Goal: Task Accomplishment & Management: Complete application form

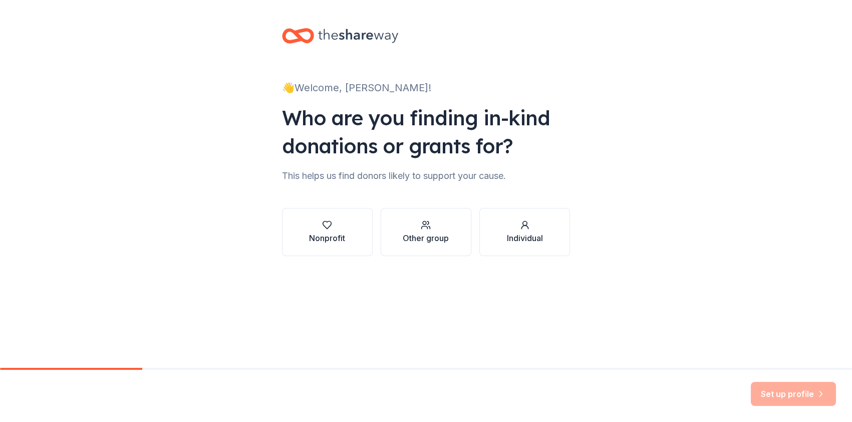
scroll to position [614, 0]
click at [332, 222] on div "button" at bounding box center [327, 225] width 36 height 10
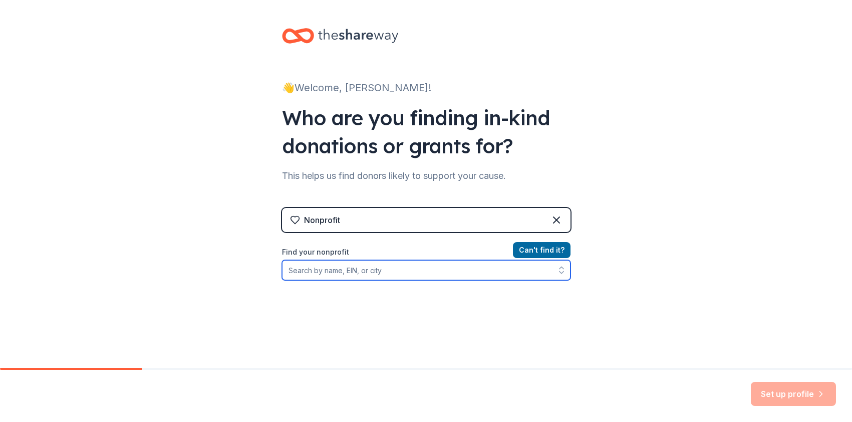
click at [417, 271] on input "Find your nonprofit" at bounding box center [426, 270] width 289 height 20
type input "933323801"
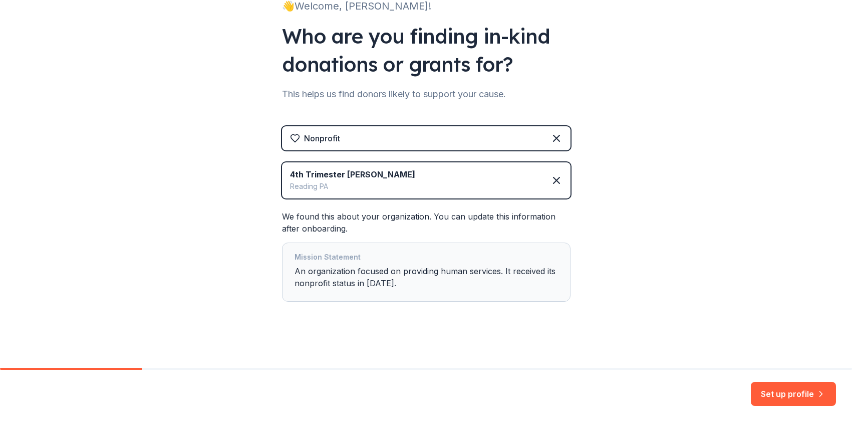
scroll to position [84, 0]
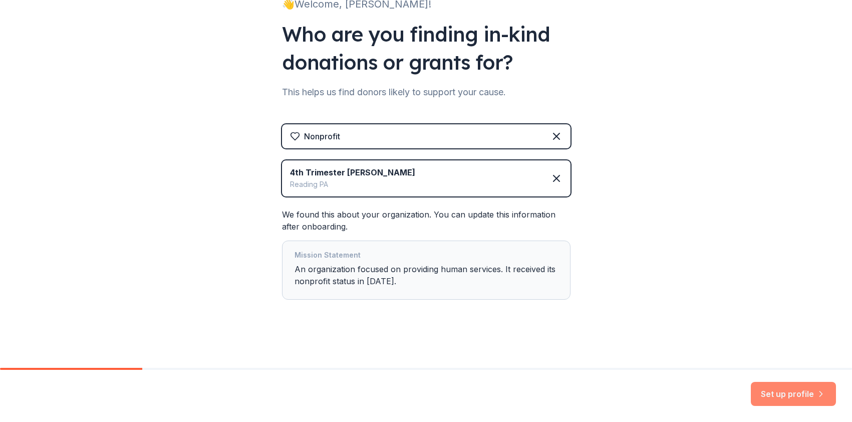
click at [765, 395] on button "Set up profile" at bounding box center [793, 394] width 85 height 24
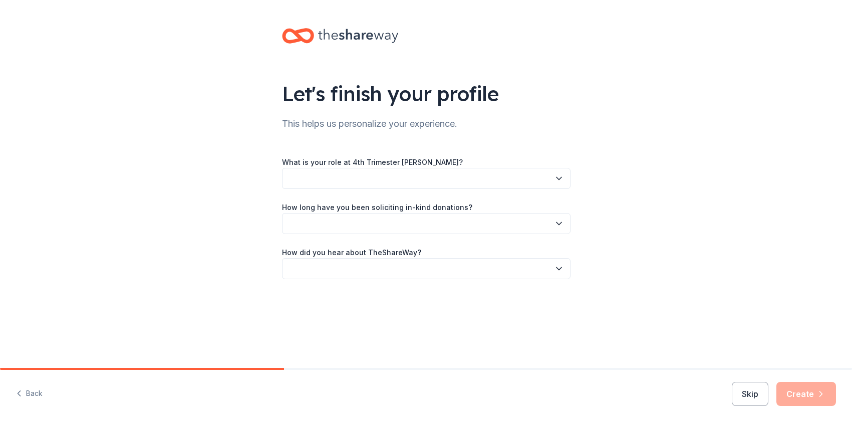
click at [449, 178] on button "button" at bounding box center [426, 178] width 289 height 21
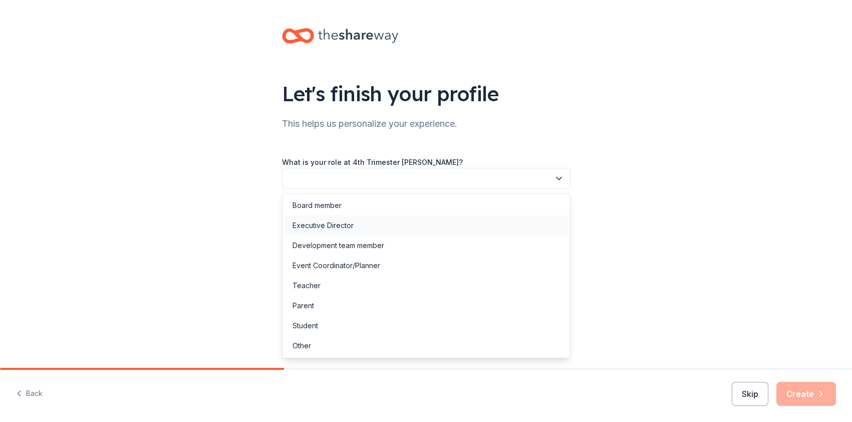
click at [386, 226] on div "Executive Director" at bounding box center [427, 225] width 284 height 20
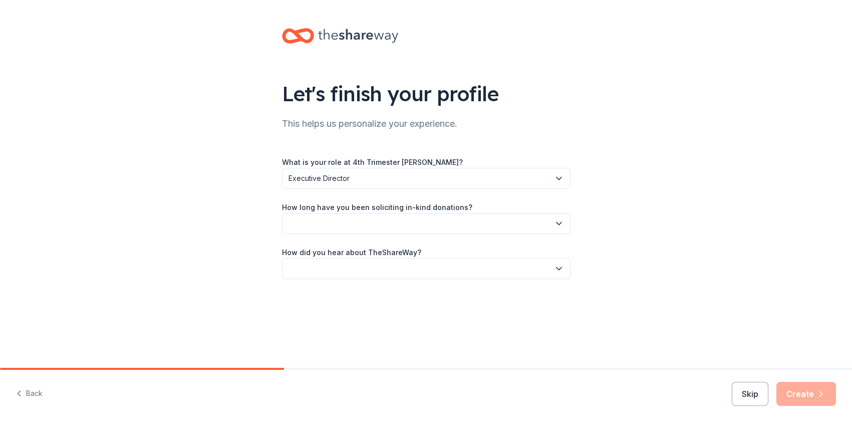
click at [387, 226] on button "button" at bounding box center [426, 223] width 289 height 21
click at [375, 253] on div "This is my first time!" at bounding box center [427, 251] width 284 height 20
click at [369, 266] on button "button" at bounding box center [426, 268] width 289 height 21
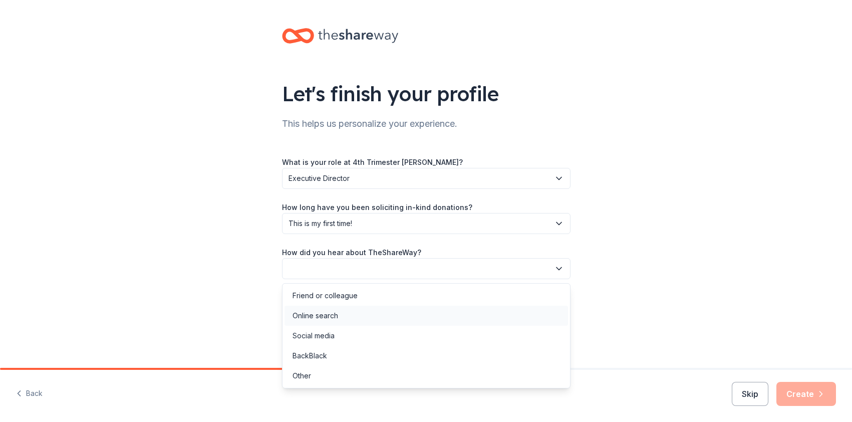
click at [347, 317] on div "Online search" at bounding box center [427, 316] width 284 height 20
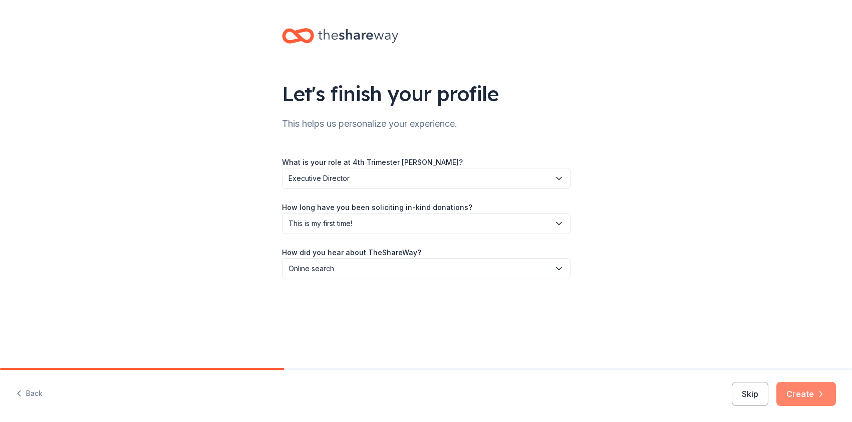
click at [800, 397] on button "Create" at bounding box center [807, 394] width 60 height 24
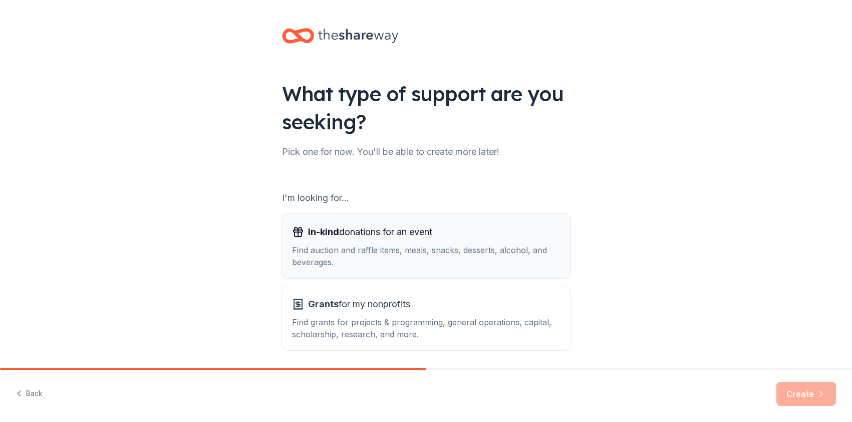
click at [463, 260] on div "Find auction and raffle items, meals, snacks, desserts, alcohol, and beverages." at bounding box center [426, 256] width 269 height 24
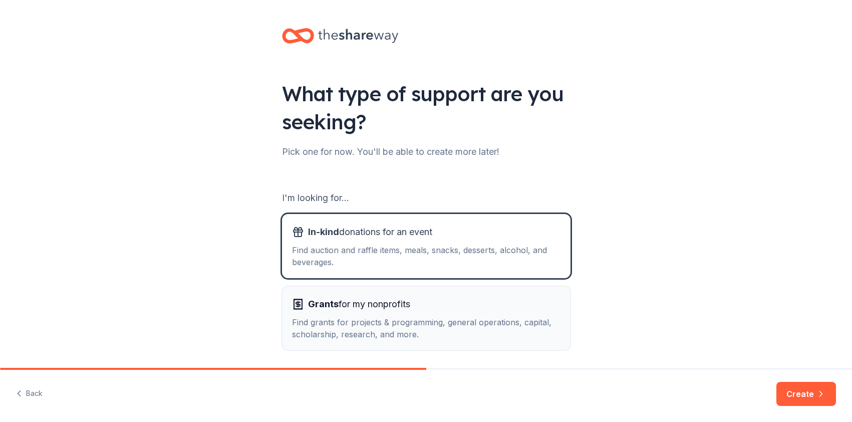
click at [448, 320] on div "Find grants for projects & programming, general operations, capital, scholarshi…" at bounding box center [426, 328] width 269 height 24
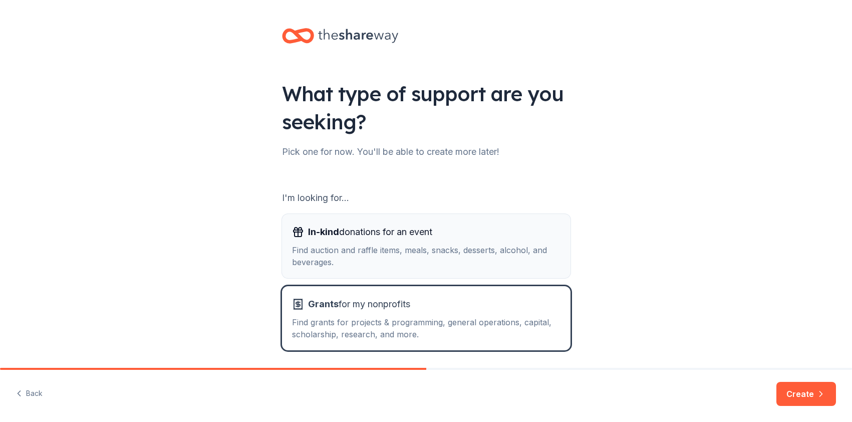
click at [460, 262] on div "Find auction and raffle items, meals, snacks, desserts, alcohol, and beverages." at bounding box center [426, 256] width 269 height 24
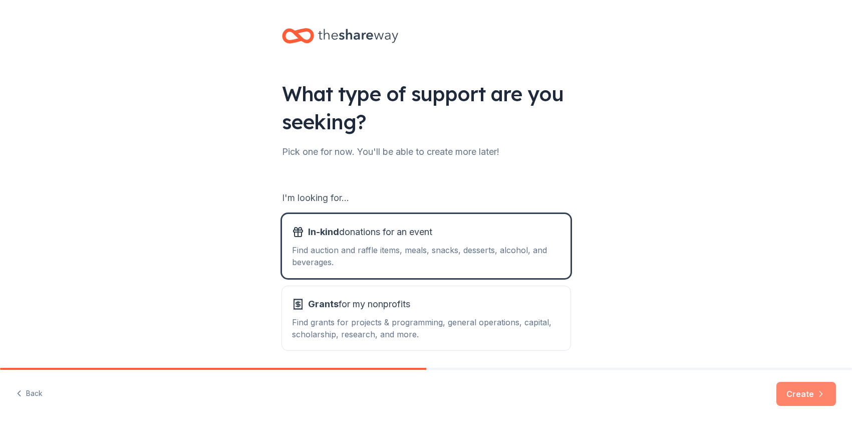
click at [806, 405] on button "Create" at bounding box center [807, 394] width 60 height 24
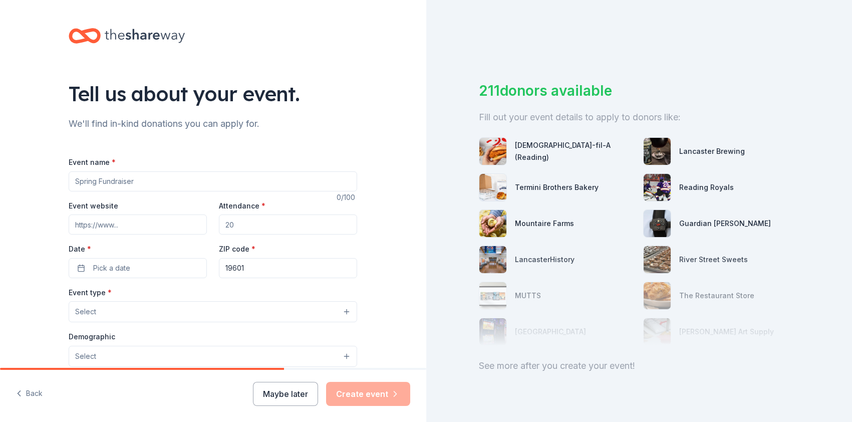
click at [289, 182] on input "Event name *" at bounding box center [213, 181] width 289 height 20
type input "Back to school event"
click at [183, 223] on input "Event website" at bounding box center [138, 224] width 138 height 20
type input "[URL][DOMAIN_NAME]"
click at [254, 224] on input "Attendance *" at bounding box center [288, 224] width 138 height 20
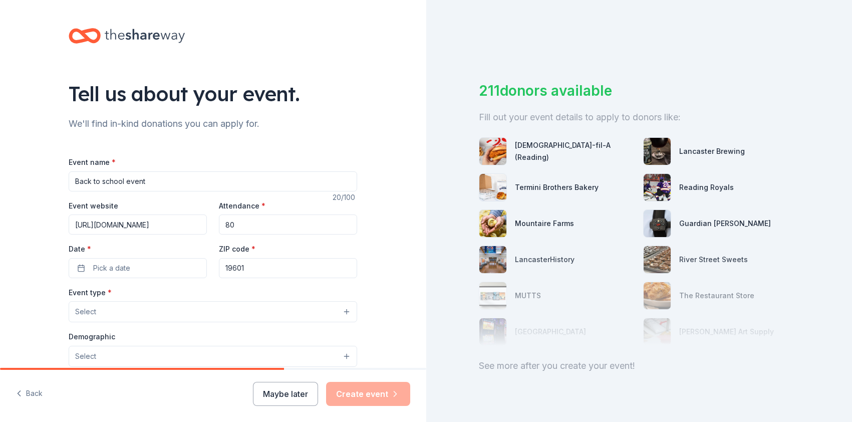
type input "8"
type input "100"
click at [160, 262] on button "Pick a date" at bounding box center [138, 268] width 138 height 20
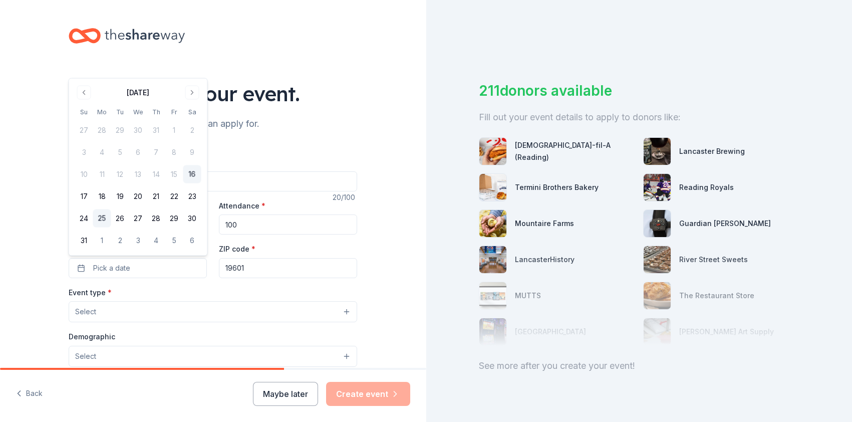
click at [102, 213] on button "25" at bounding box center [102, 218] width 18 height 18
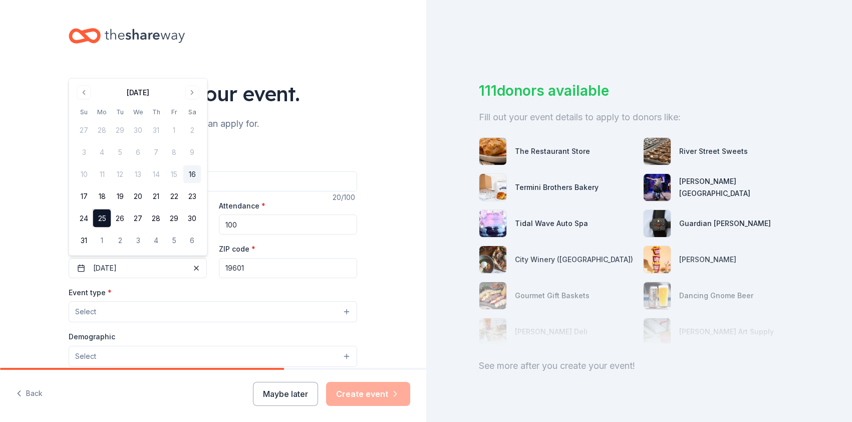
click at [269, 271] on input "19601" at bounding box center [288, 268] width 138 height 20
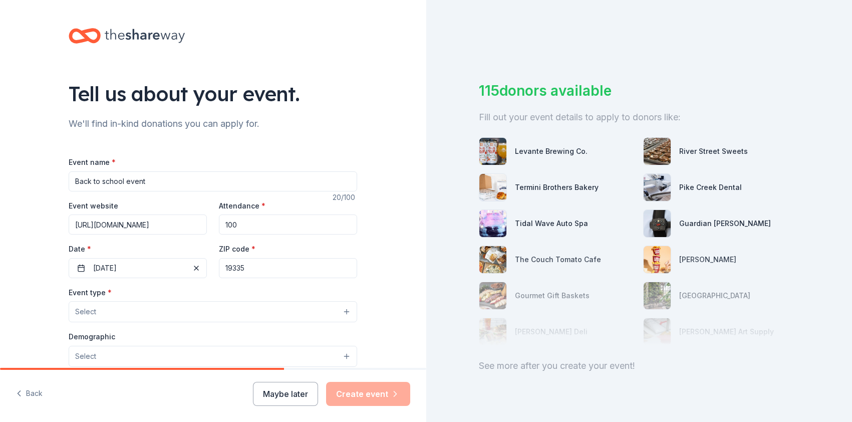
type input "19335"
click at [162, 307] on button "Select" at bounding box center [213, 311] width 289 height 21
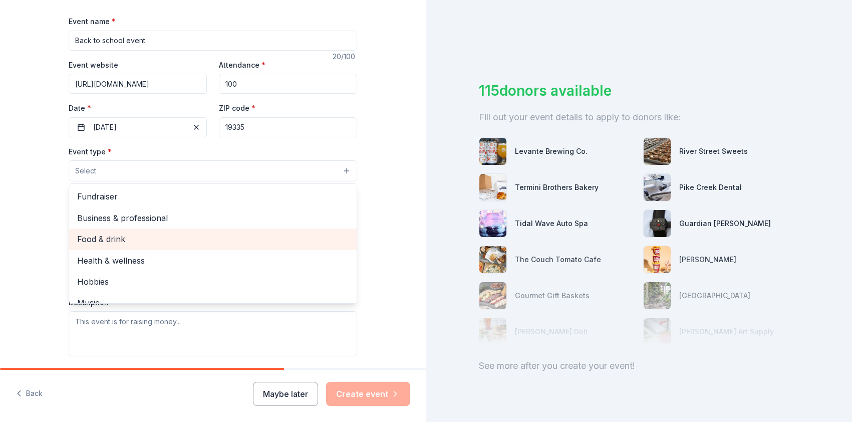
scroll to position [136, 0]
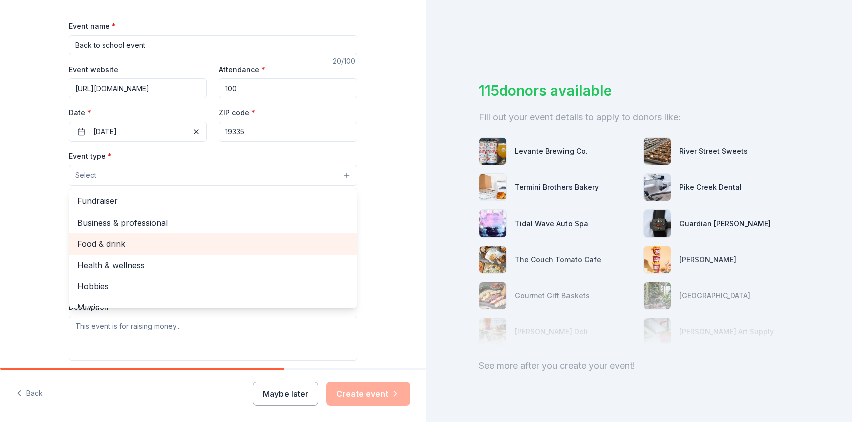
click at [183, 243] on span "Food & drink" at bounding box center [213, 243] width 272 height 13
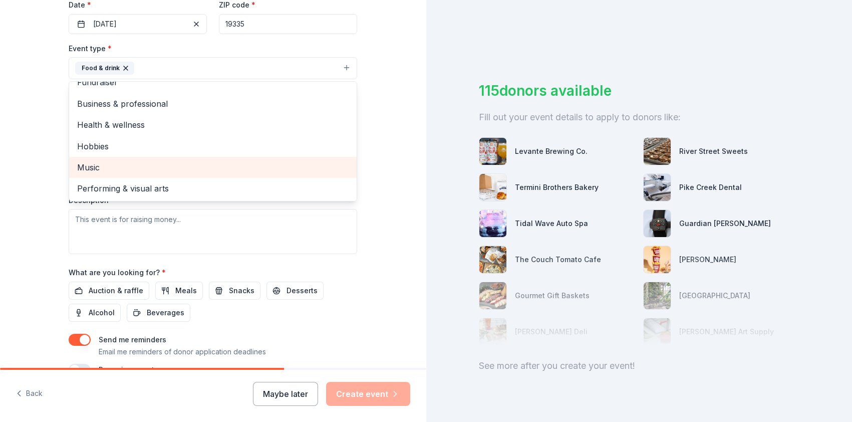
scroll to position [279, 0]
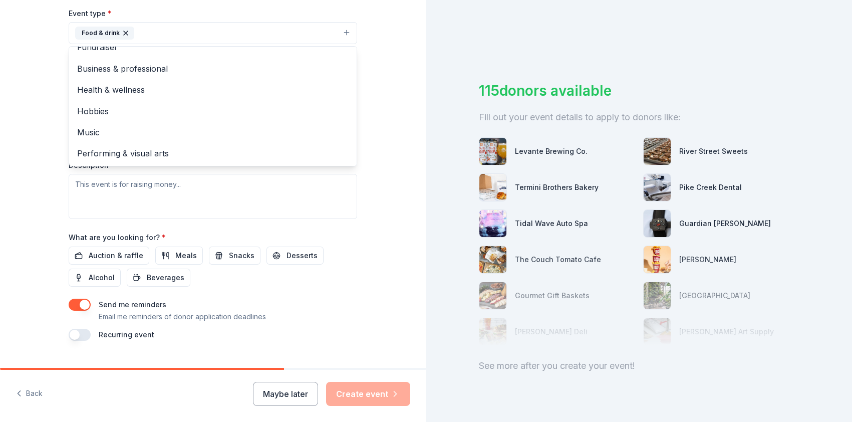
click at [383, 178] on div "Tell us about your event. We'll find in-kind donations you can apply for. Event…" at bounding box center [213, 55] width 426 height 668
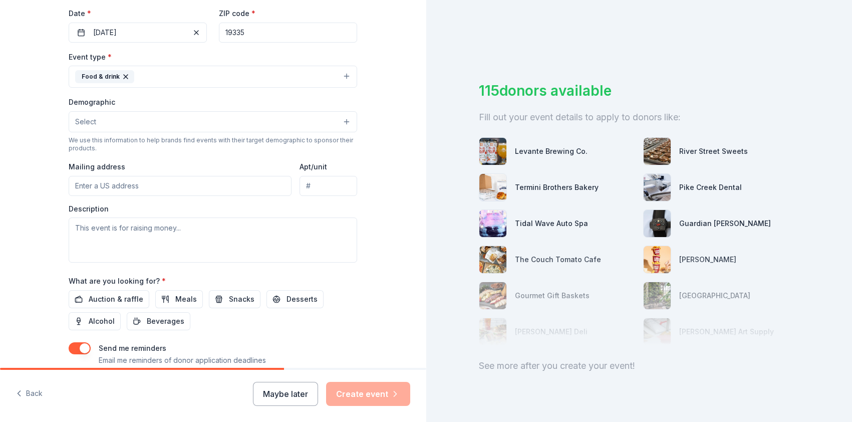
scroll to position [238, 0]
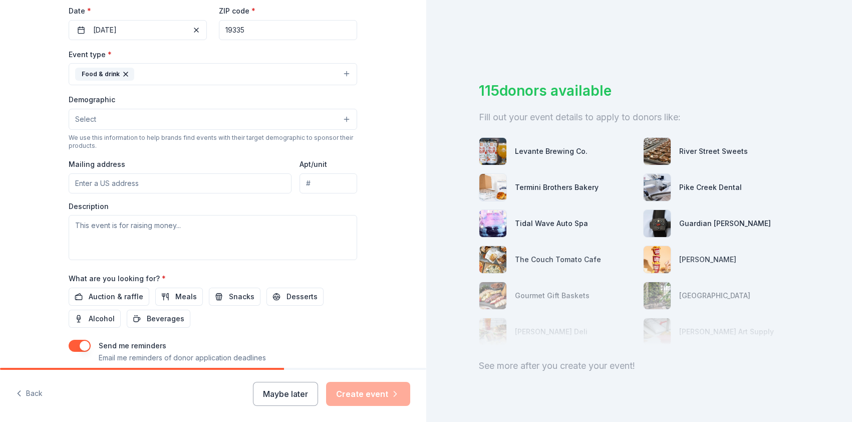
click at [320, 115] on button "Select" at bounding box center [213, 119] width 289 height 21
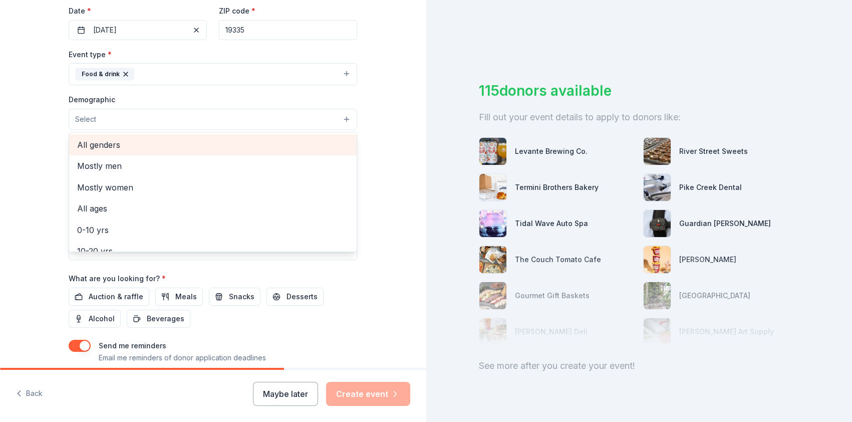
click at [277, 142] on span "All genders" at bounding box center [213, 144] width 272 height 13
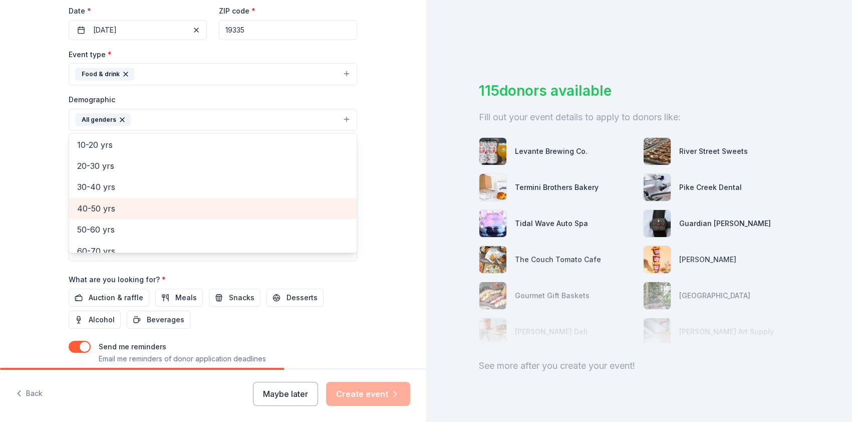
scroll to position [85, 0]
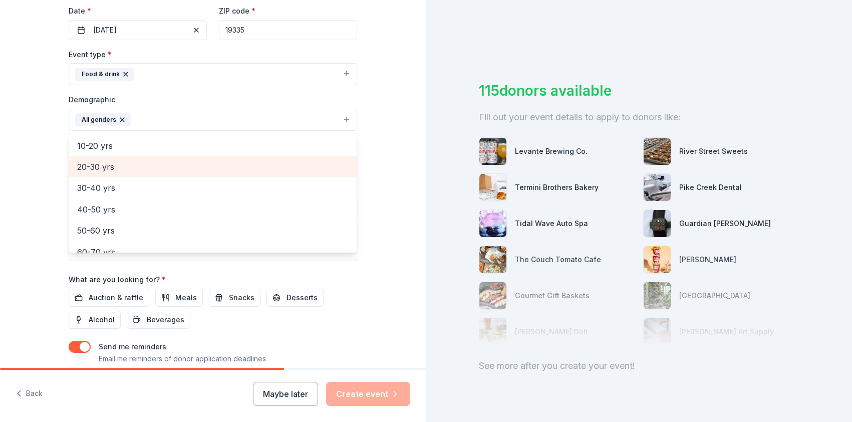
click at [257, 165] on span "20-30 yrs" at bounding box center [213, 166] width 272 height 13
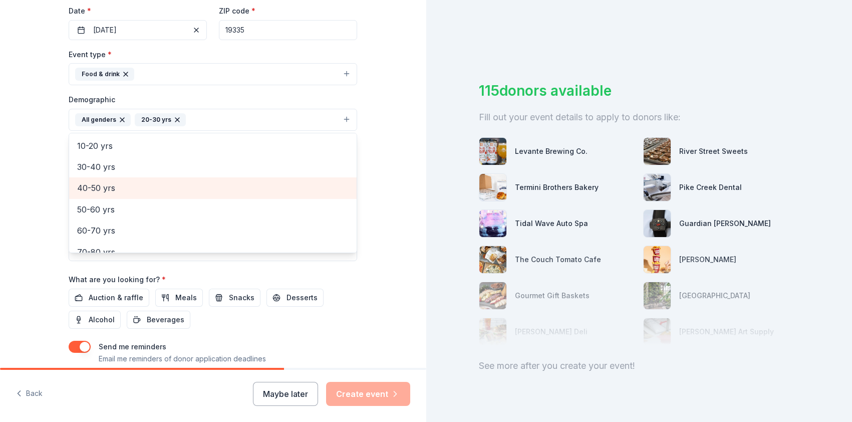
click at [226, 183] on span "40-50 yrs" at bounding box center [213, 187] width 272 height 13
click at [221, 191] on span "50-60 yrs" at bounding box center [213, 187] width 272 height 13
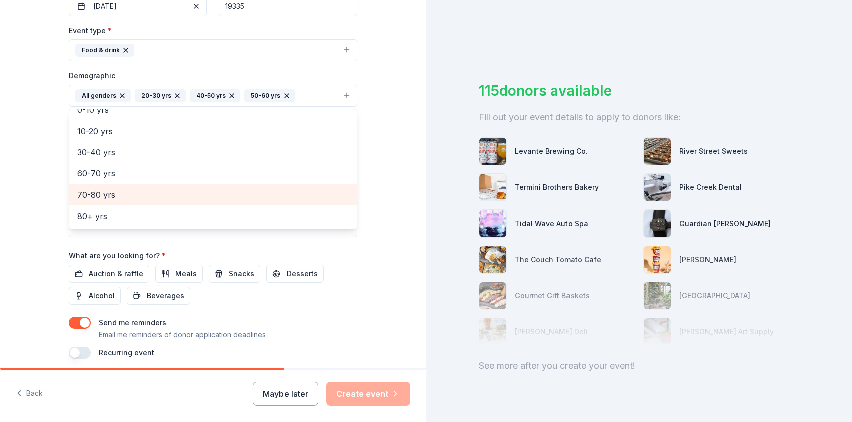
scroll to position [275, 0]
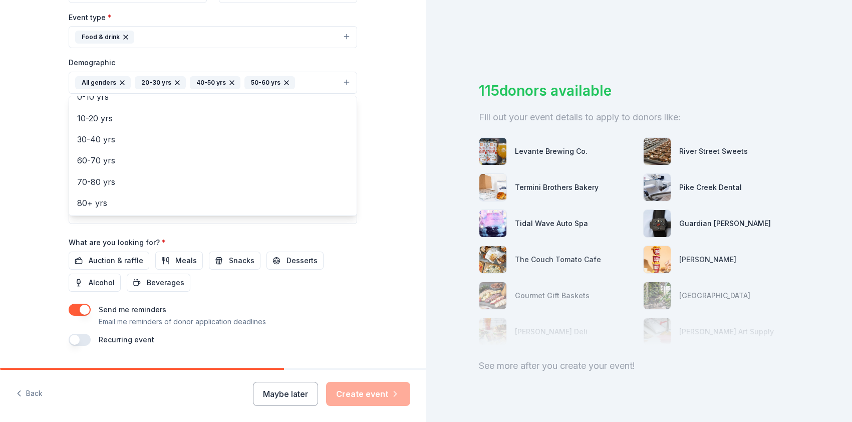
click at [367, 276] on div "Tell us about your event. We'll find in-kind donations you can apply for. Event…" at bounding box center [213, 59] width 321 height 669
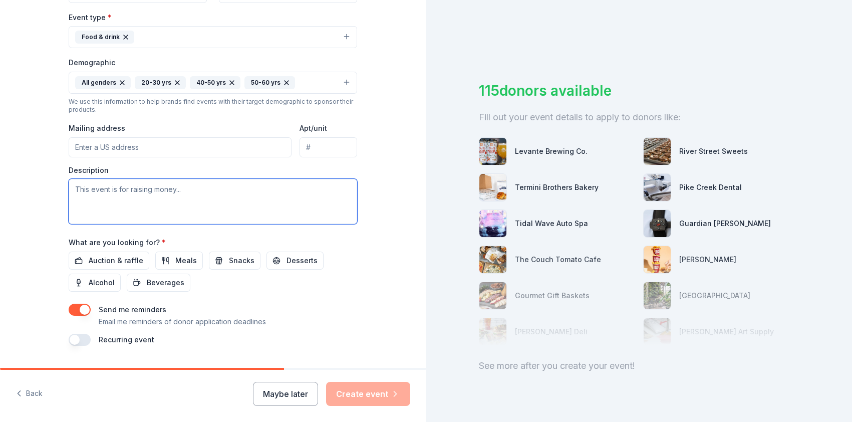
click at [215, 198] on textarea at bounding box center [213, 201] width 289 height 45
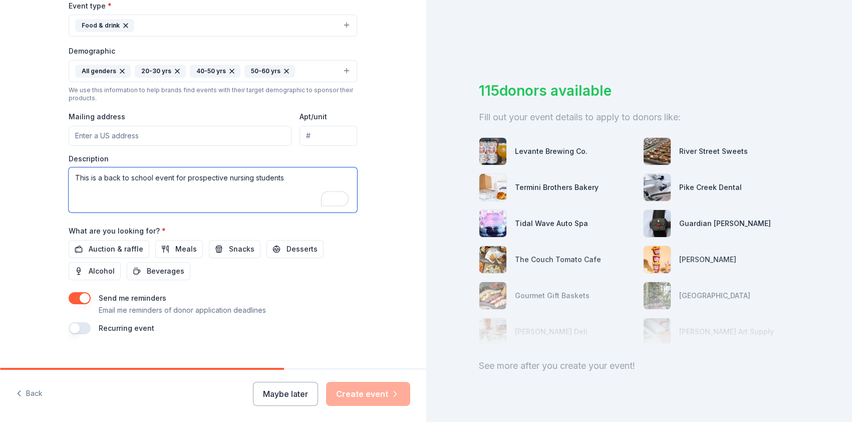
scroll to position [297, 0]
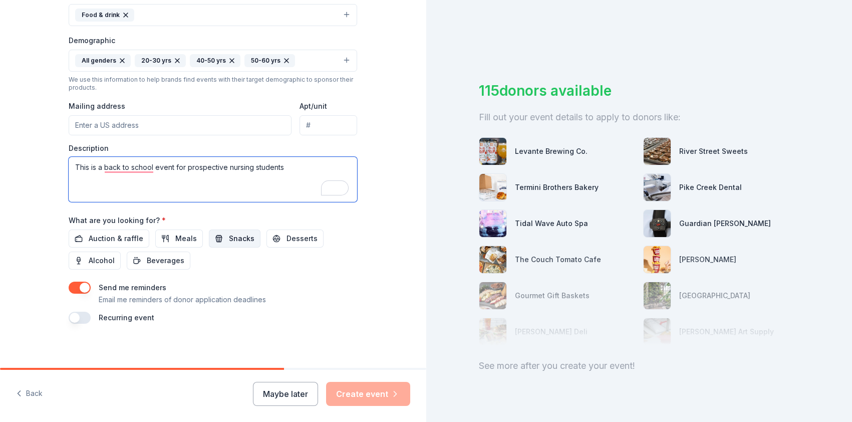
type textarea "This is a back to school event for prospective nursing students"
click at [231, 240] on span "Snacks" at bounding box center [242, 239] width 26 height 12
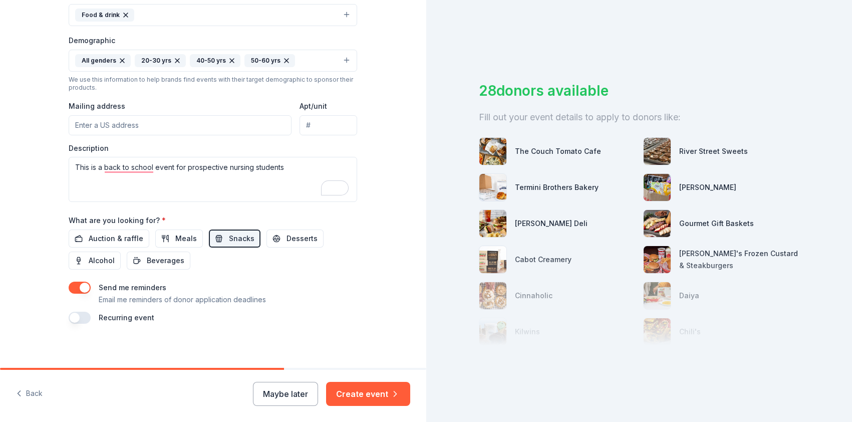
scroll to position [301, 0]
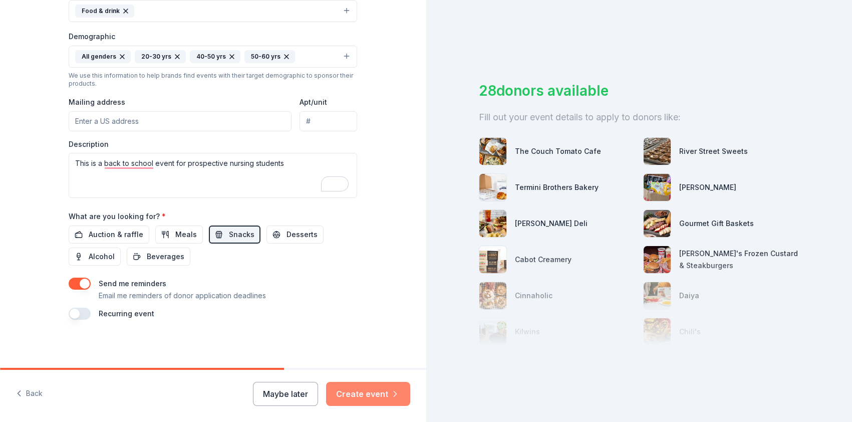
click at [343, 389] on button "Create event" at bounding box center [368, 394] width 84 height 24
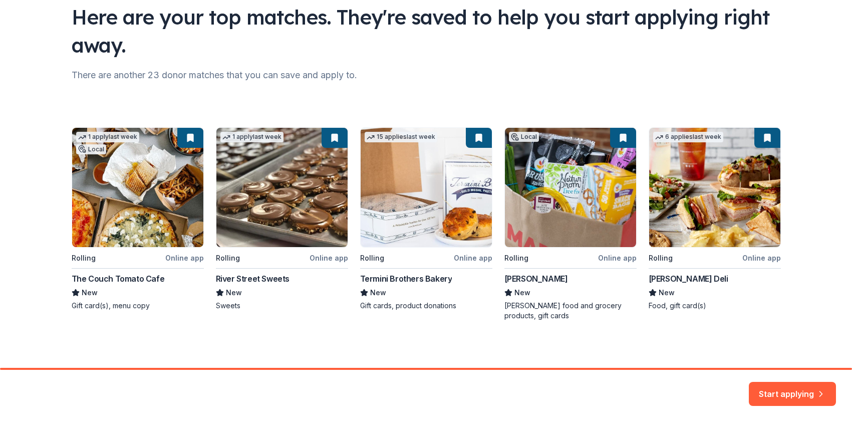
scroll to position [78, 0]
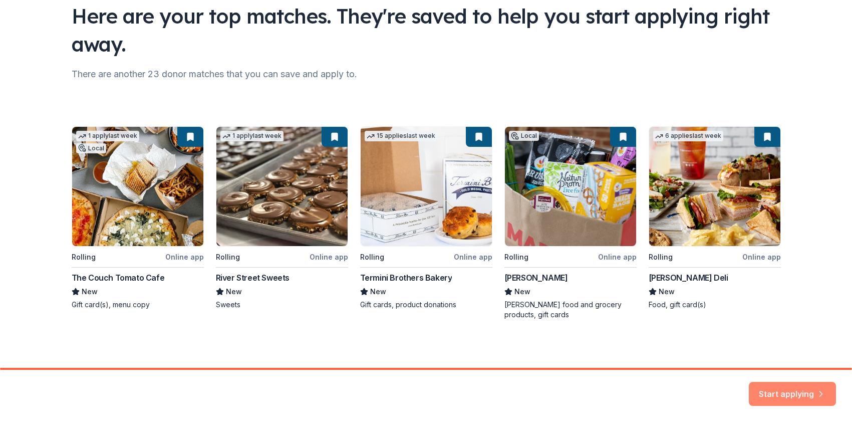
click at [767, 394] on button "Start applying" at bounding box center [792, 388] width 87 height 24
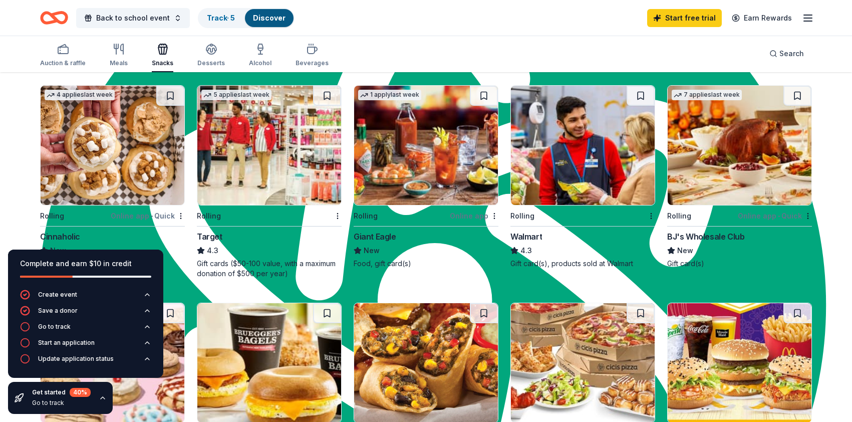
scroll to position [537, 0]
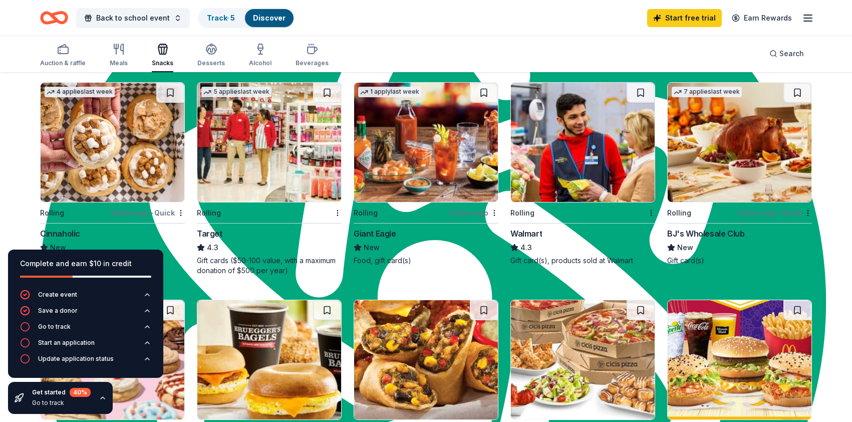
click at [466, 173] on img at bounding box center [426, 142] width 144 height 119
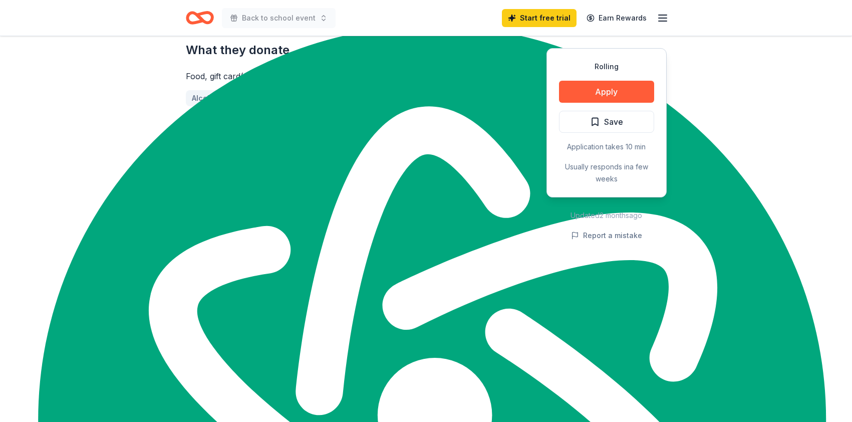
scroll to position [387, 0]
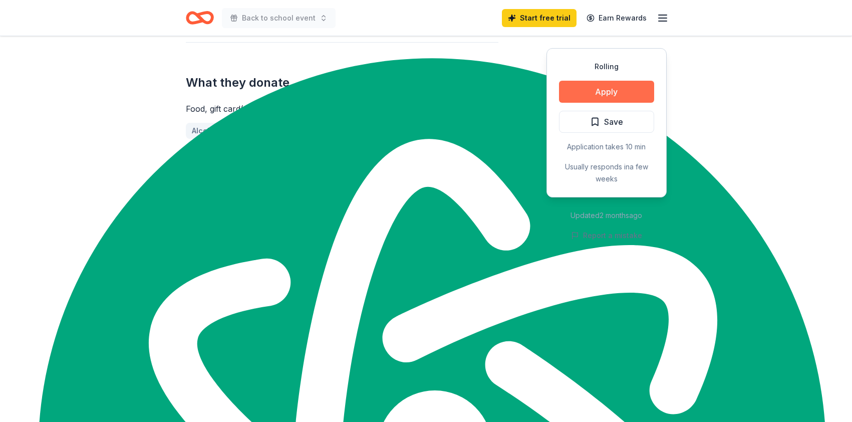
click at [612, 86] on button "Apply" at bounding box center [606, 92] width 95 height 22
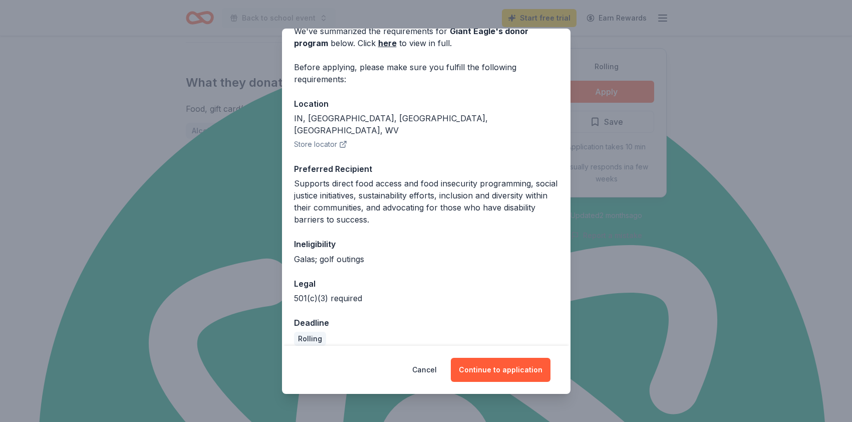
scroll to position [0, 0]
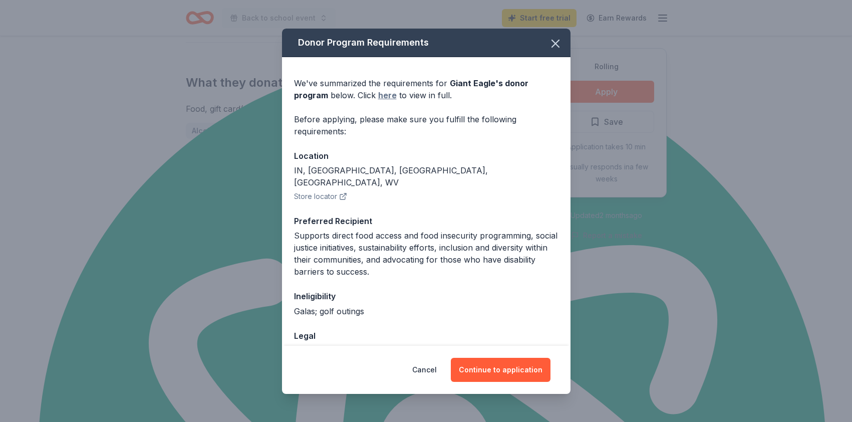
click at [387, 96] on link "here" at bounding box center [387, 95] width 19 height 12
click at [488, 374] on button "Continue to application" at bounding box center [501, 370] width 100 height 24
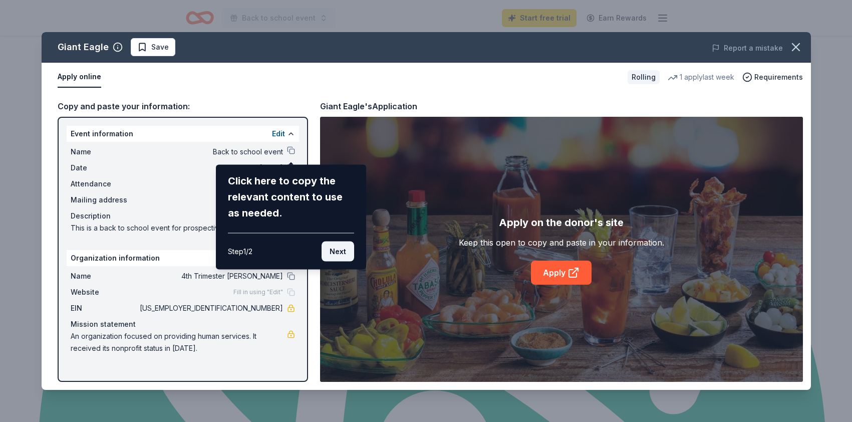
click at [330, 251] on button "Next" at bounding box center [338, 252] width 33 height 20
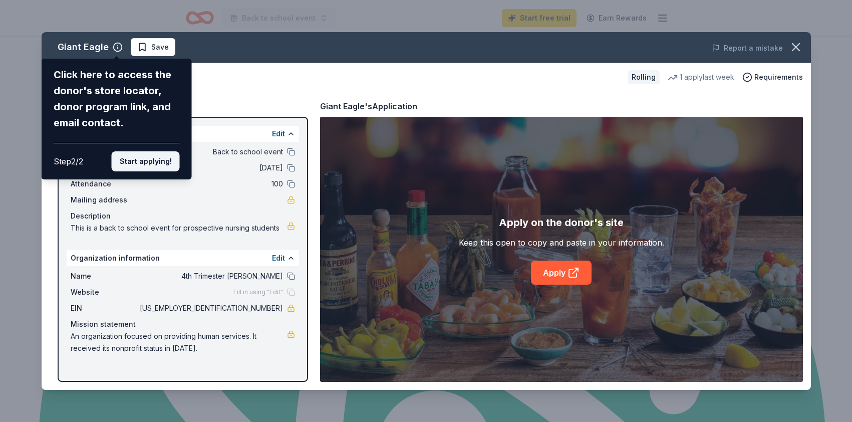
click at [152, 156] on button "Start applying!" at bounding box center [145, 161] width 68 height 20
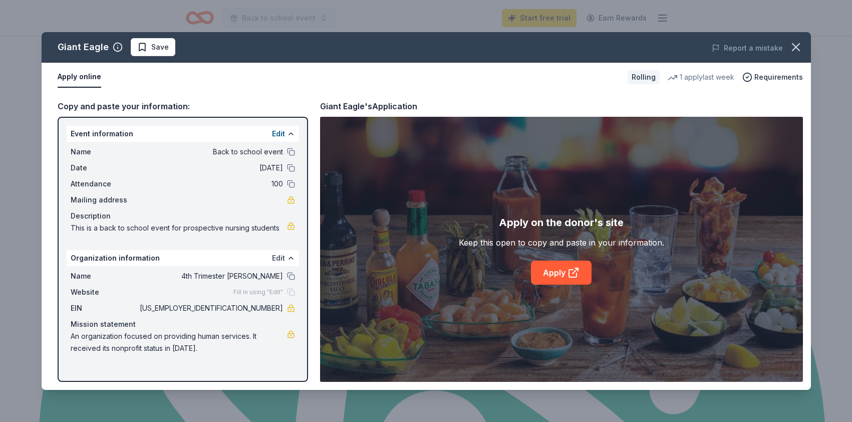
click at [282, 255] on button "Edit" at bounding box center [278, 258] width 13 height 12
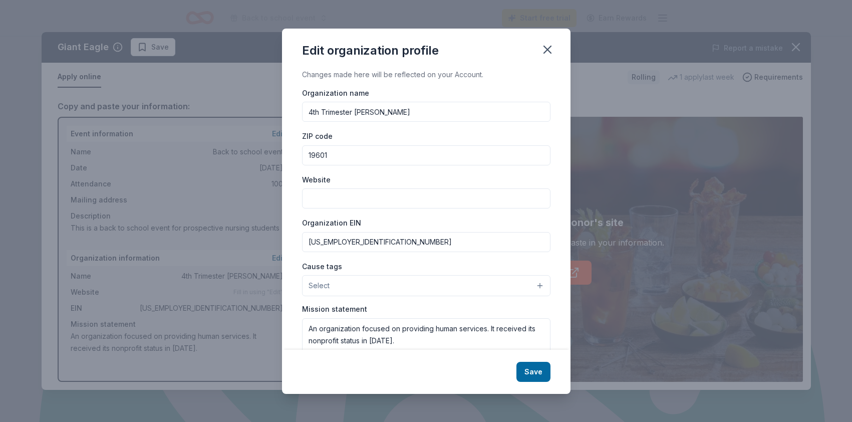
click at [389, 110] on input "4th Trimester [PERSON_NAME]" at bounding box center [426, 112] width 249 height 20
type input "4th Trimester MOMMIE"
click at [378, 285] on button "Select" at bounding box center [426, 285] width 249 height 21
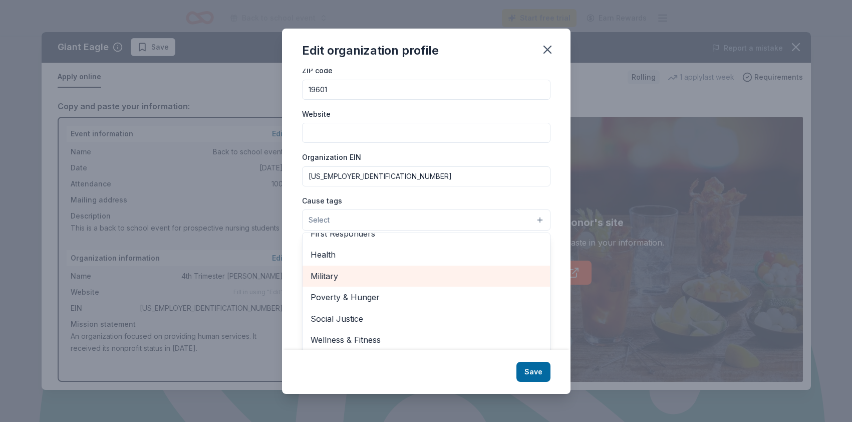
scroll to position [69, 0]
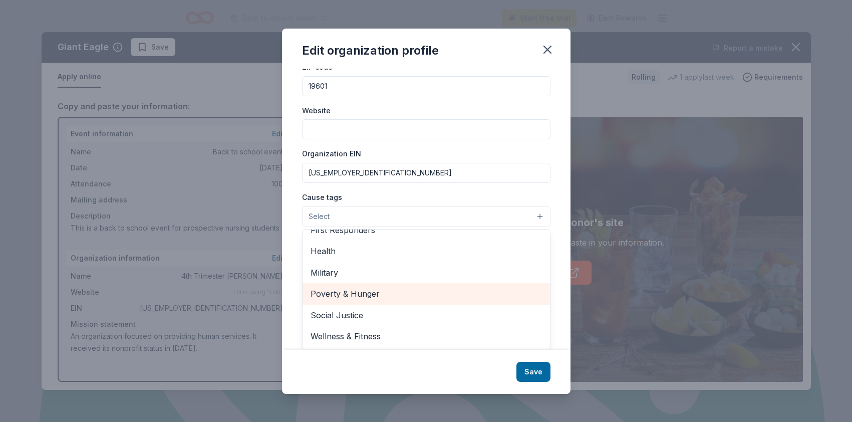
click at [379, 295] on span "Poverty & Hunger" at bounding box center [427, 293] width 232 height 13
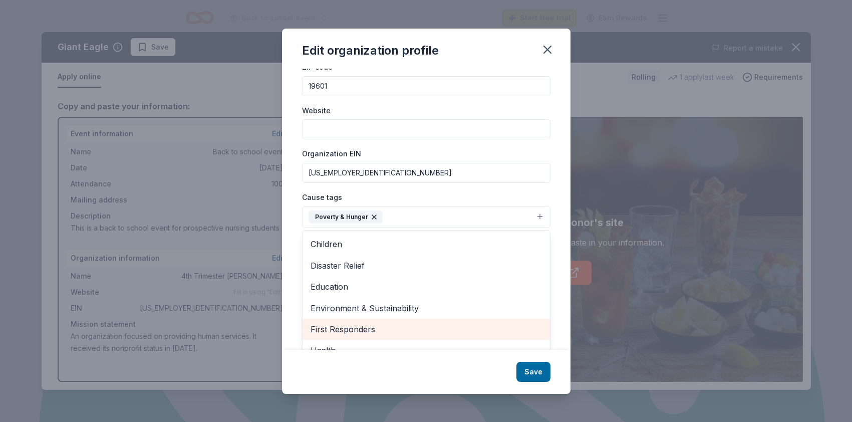
scroll to position [33, 0]
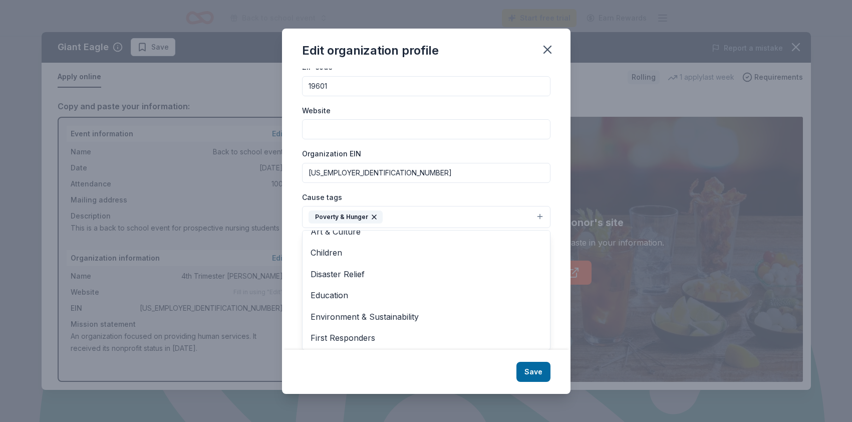
click at [535, 373] on div "Edit organization profile Changes made here will be reflected on your Account. …" at bounding box center [426, 211] width 289 height 365
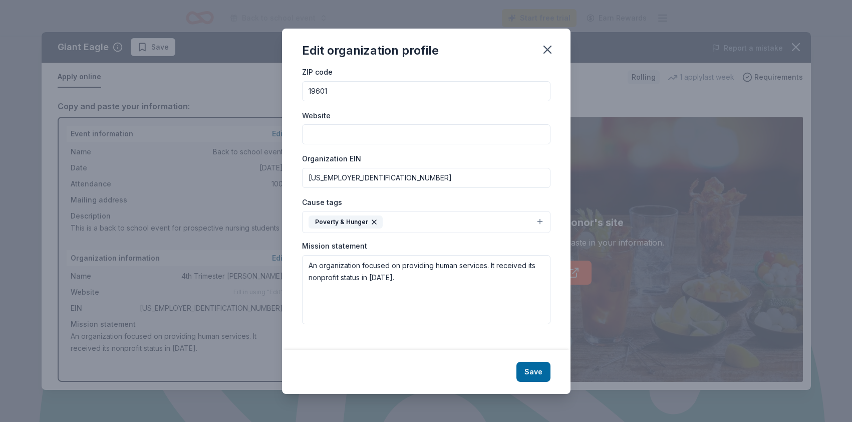
scroll to position [55, 0]
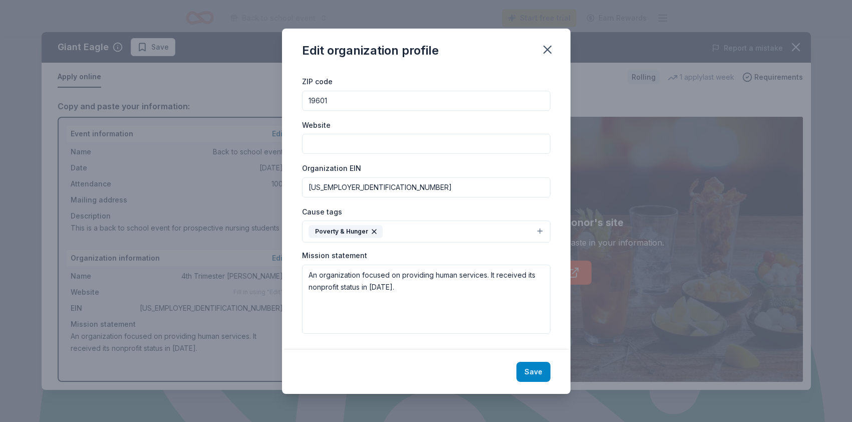
click at [539, 372] on button "Save" at bounding box center [534, 372] width 34 height 20
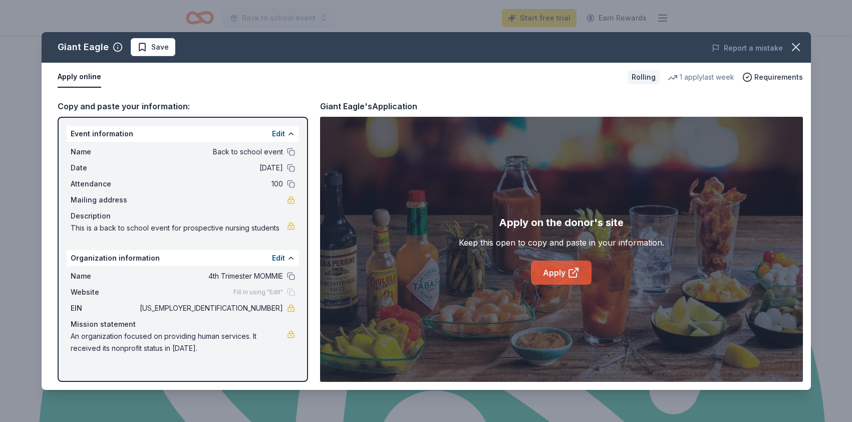
click at [540, 276] on link "Apply" at bounding box center [561, 273] width 61 height 24
